Goal: Task Accomplishment & Management: Complete application form

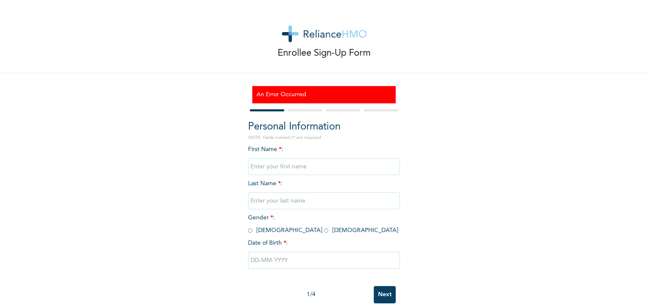
click at [282, 169] on input "text" at bounding box center [324, 166] width 152 height 17
type input "Fortune"
click at [287, 202] on input "text" at bounding box center [324, 201] width 152 height 17
type input "Ilonu"
click at [249, 230] on span "Gender * : [DEMOGRAPHIC_DATA] [DEMOGRAPHIC_DATA]" at bounding box center [323, 224] width 150 height 19
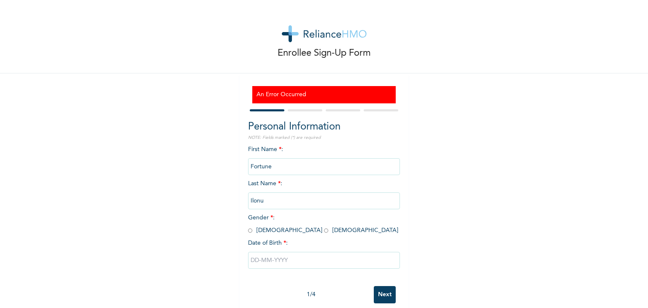
click at [248, 228] on input "radio" at bounding box center [250, 231] width 4 height 8
radio input "true"
click at [265, 266] on input "text" at bounding box center [324, 260] width 152 height 17
select select "8"
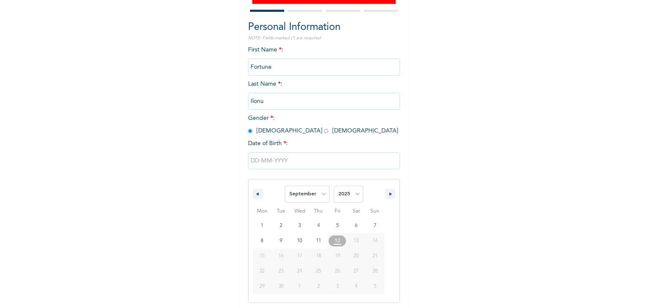
scroll to position [101, 0]
click at [344, 193] on select "2025 2024 2023 2022 2021 2020 2019 2018 2017 2016 2015 2014 2013 2012 2011 2010…" at bounding box center [349, 192] width 30 height 17
select select "2002"
click at [334, 184] on select "2025 2024 2023 2022 2021 2020 2019 2018 2017 2016 2015 2014 2013 2012 2011 2010…" at bounding box center [349, 192] width 30 height 17
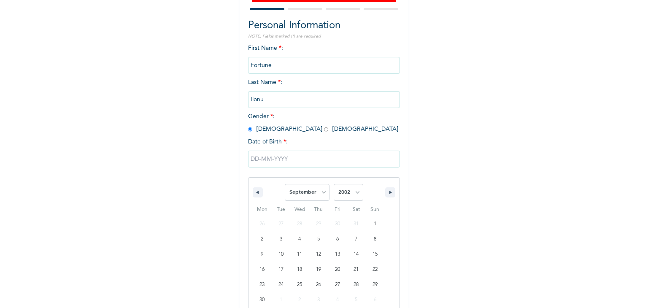
click at [303, 194] on select "January February March April May June July August September October November De…" at bounding box center [307, 192] width 45 height 17
select select "5"
click at [285, 184] on select "January February March April May June July August September October November De…" at bounding box center [307, 192] width 45 height 17
type input "[DATE]"
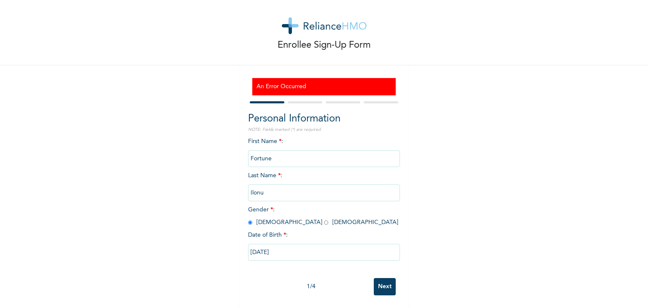
scroll to position [14, 0]
click at [378, 278] on input "Next" at bounding box center [385, 286] width 22 height 17
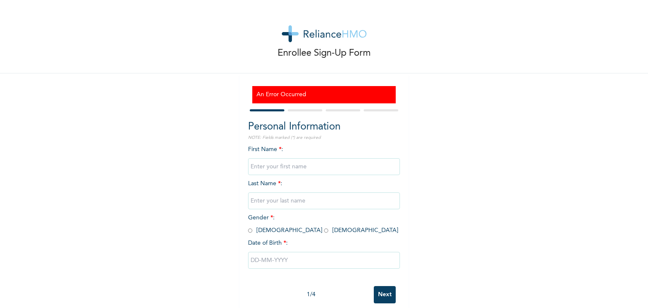
scroll to position [14, 0]
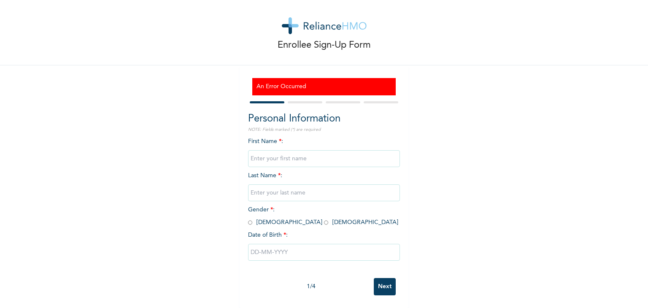
click at [283, 151] on input "text" at bounding box center [324, 158] width 152 height 17
type input "Fortune"
click at [292, 189] on input "text" at bounding box center [324, 192] width 152 height 17
type input "Ilonu"
click at [248, 219] on input "radio" at bounding box center [250, 223] width 4 height 8
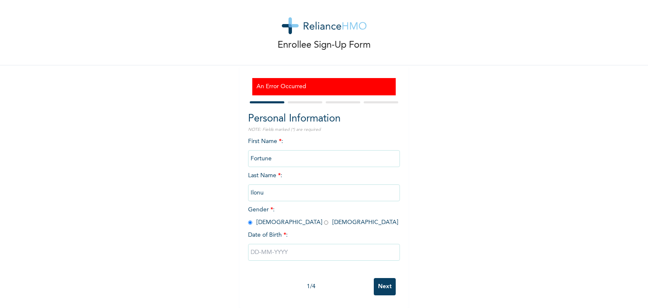
radio input "true"
click at [258, 245] on input "text" at bounding box center [324, 252] width 152 height 17
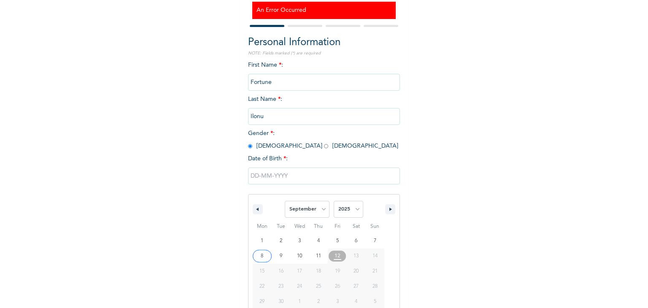
scroll to position [101, 0]
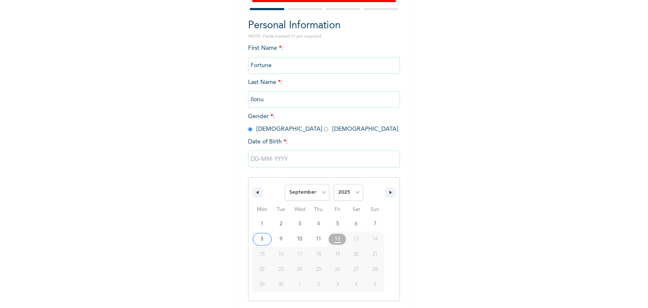
click at [303, 199] on select "January February March April May June July August September October November De…" at bounding box center [307, 192] width 45 height 17
select select "5"
click at [285, 184] on select "January February March April May June July August September October November De…" at bounding box center [307, 192] width 45 height 17
click at [339, 193] on select "2025 2024 2023 2022 2021 2020 2019 2018 2017 2016 2015 2014 2013 2012 2011 2010…" at bounding box center [349, 192] width 30 height 17
select select "2002"
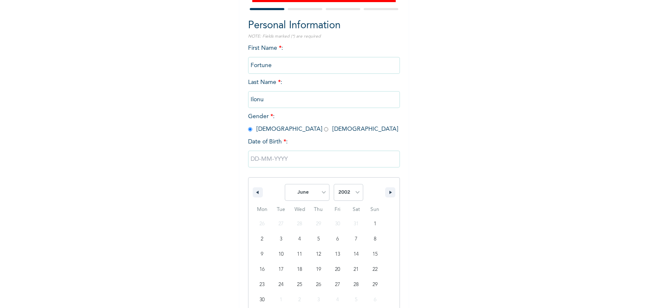
click at [334, 184] on select "2025 2024 2023 2022 2021 2020 2019 2018 2017 2016 2015 2014 2013 2012 2011 2010…" at bounding box center [349, 192] width 30 height 17
type input "[DATE]"
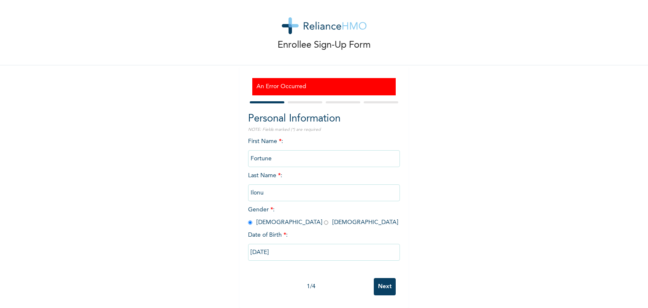
click at [375, 284] on input "Next" at bounding box center [385, 286] width 22 height 17
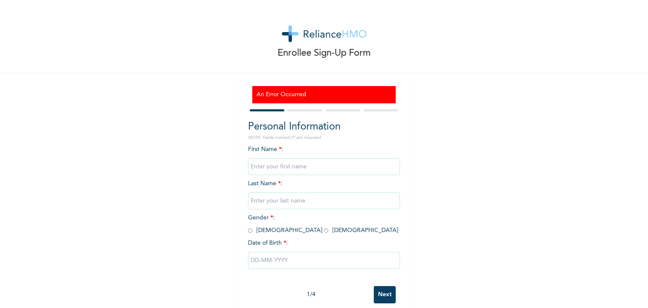
click at [260, 166] on input "text" at bounding box center [324, 166] width 152 height 17
type input "Fortune"
click at [295, 201] on input "text" at bounding box center [324, 201] width 152 height 17
type input "Ilonu"
click at [248, 228] on input "radio" at bounding box center [250, 231] width 4 height 8
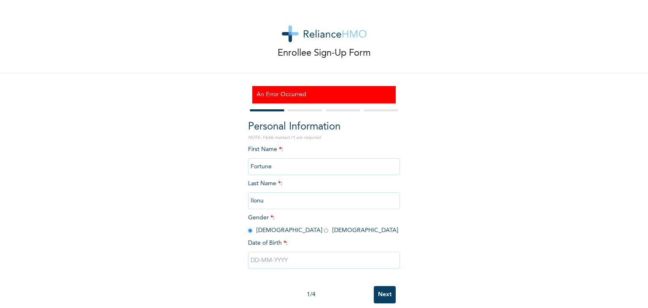
radio input "true"
click at [261, 260] on input "text" at bounding box center [324, 260] width 152 height 17
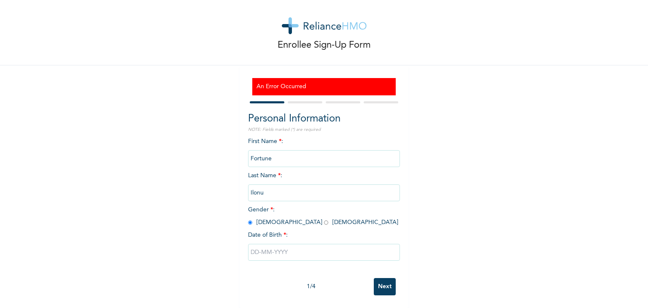
select select "8"
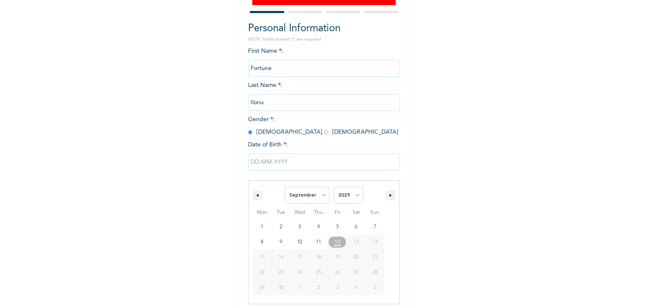
scroll to position [101, 0]
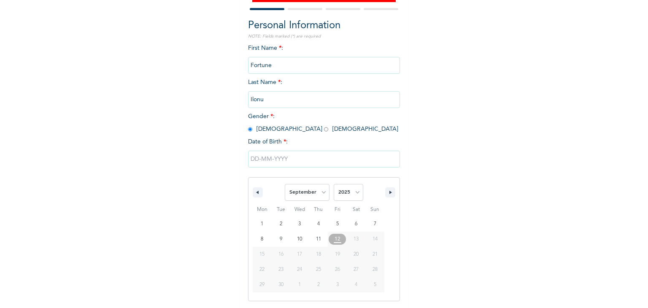
click at [344, 190] on select "2025 2024 2023 2022 2021 2020 2019 2018 2017 2016 2015 2014 2013 2012 2011 2010…" at bounding box center [349, 192] width 30 height 17
select select "2002"
click at [334, 184] on select "2025 2024 2023 2022 2021 2020 2019 2018 2017 2016 2015 2014 2013 2012 2011 2010…" at bounding box center [349, 192] width 30 height 17
click at [301, 195] on select "January February March April May June July August September October November De…" at bounding box center [307, 192] width 45 height 17
select select "5"
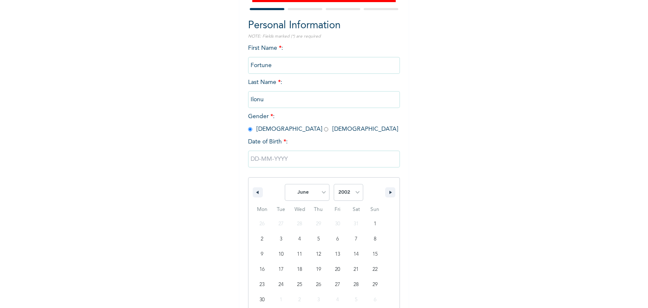
click at [285, 184] on select "January February March April May June July August September October November De…" at bounding box center [307, 192] width 45 height 17
type input "[DATE]"
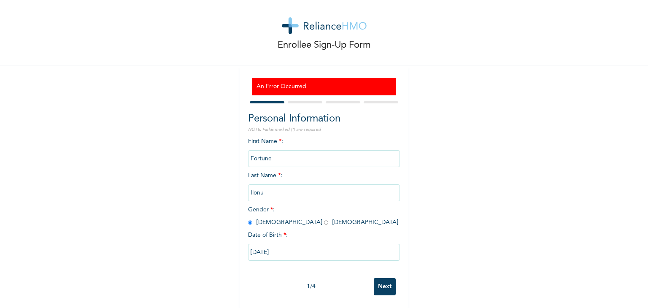
scroll to position [14, 0]
click at [383, 287] on input "Next" at bounding box center [385, 286] width 22 height 17
